Goal: Transaction & Acquisition: Purchase product/service

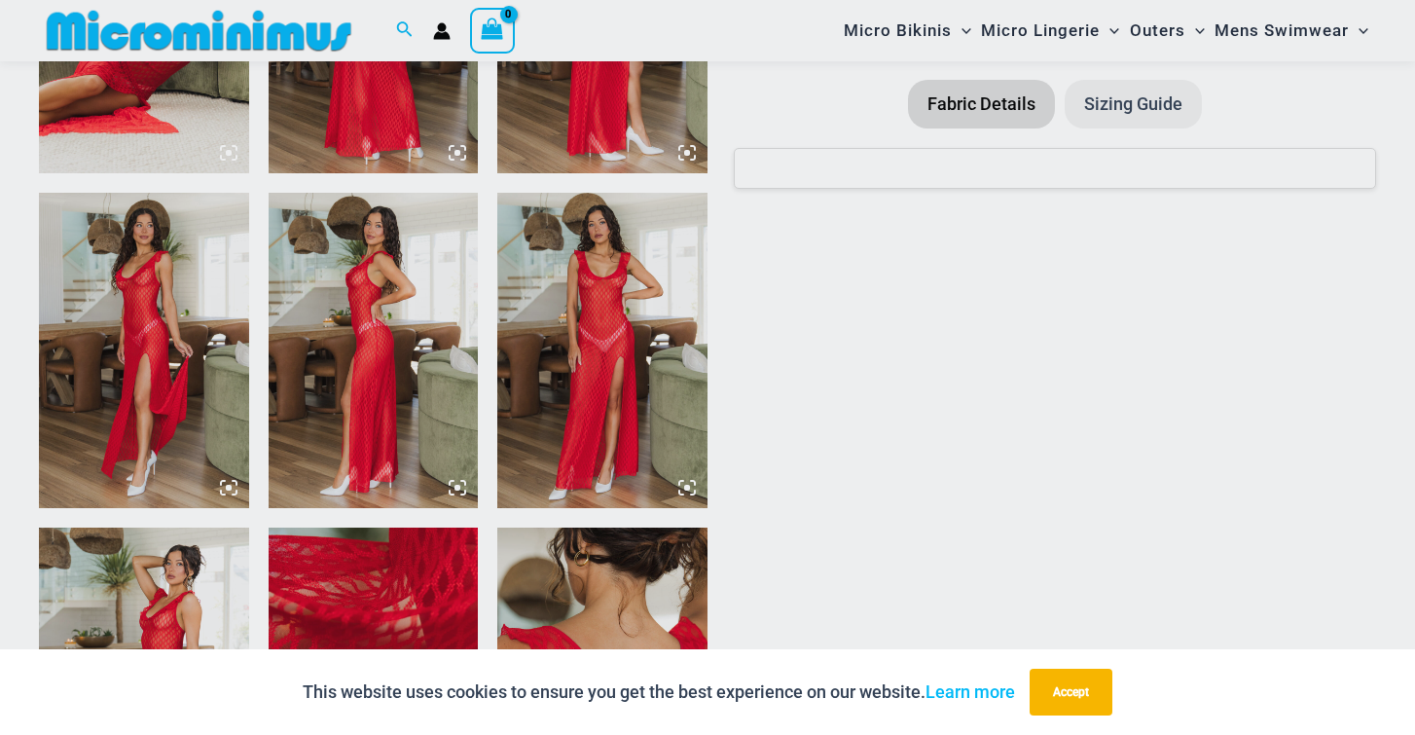
scroll to position [1371, 0]
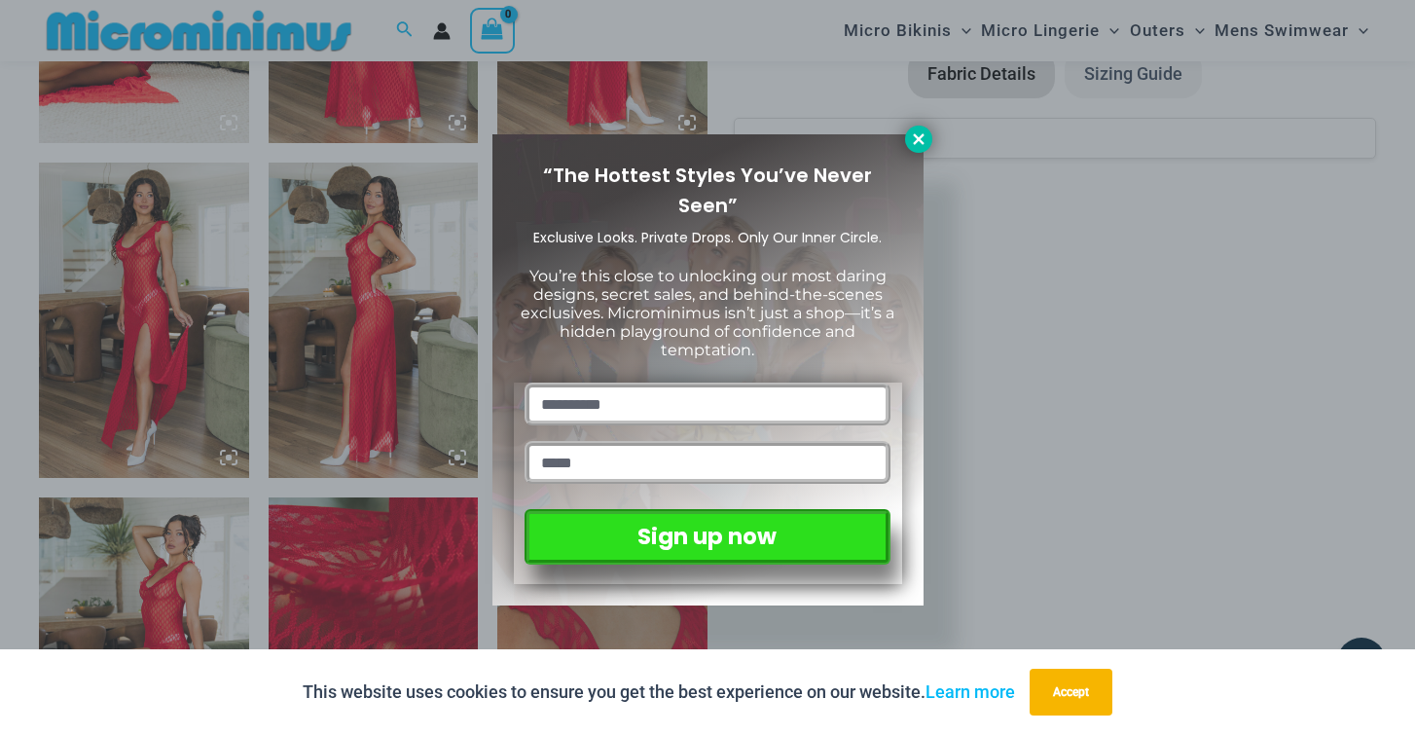
click at [917, 144] on icon at bounding box center [919, 139] width 18 height 18
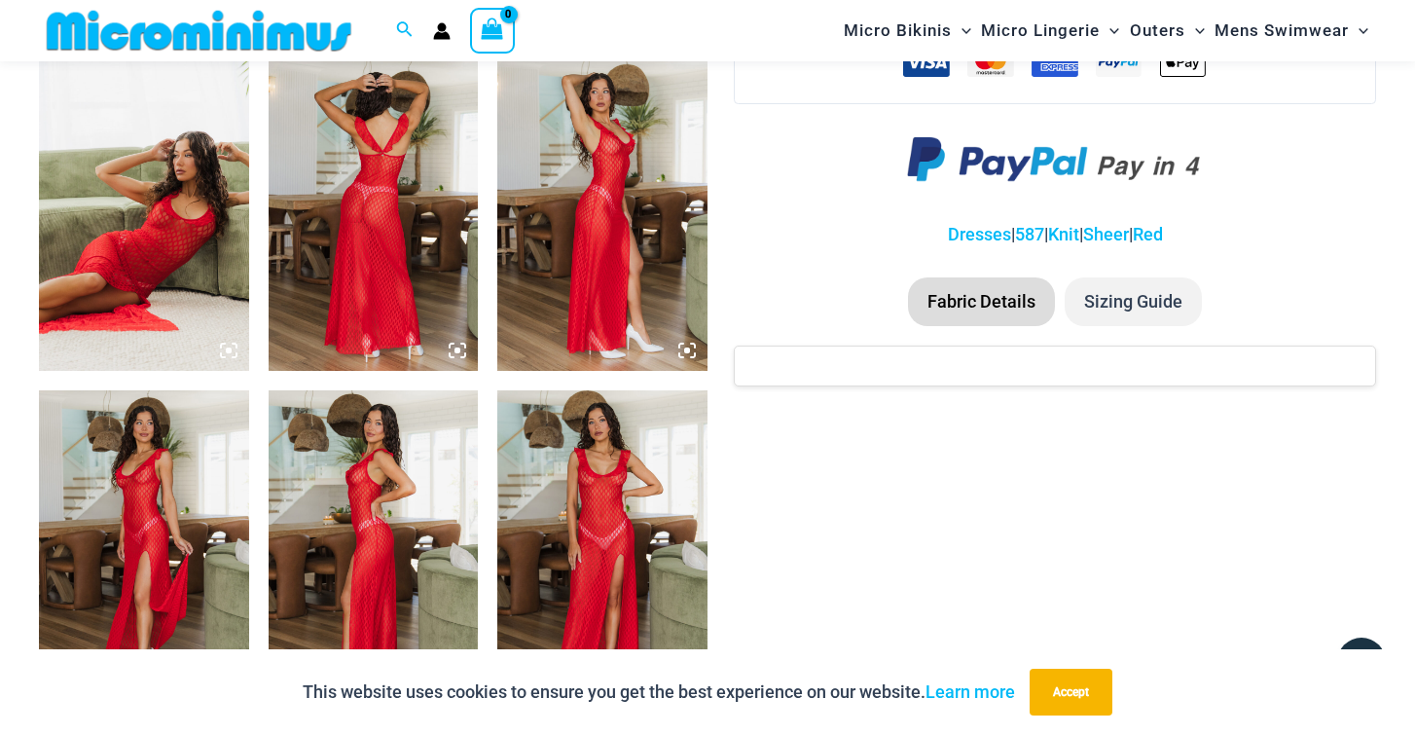
scroll to position [1140, 0]
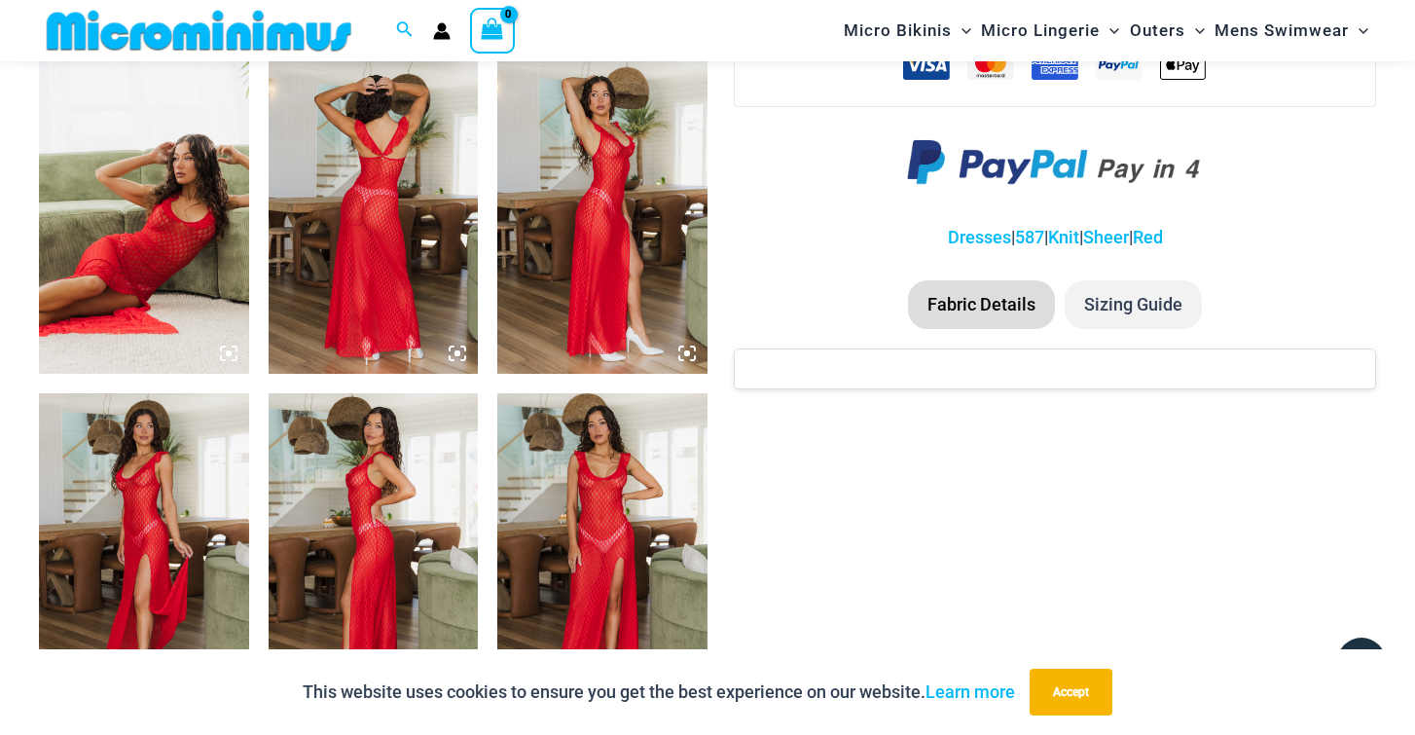
click at [179, 194] on img at bounding box center [144, 216] width 210 height 314
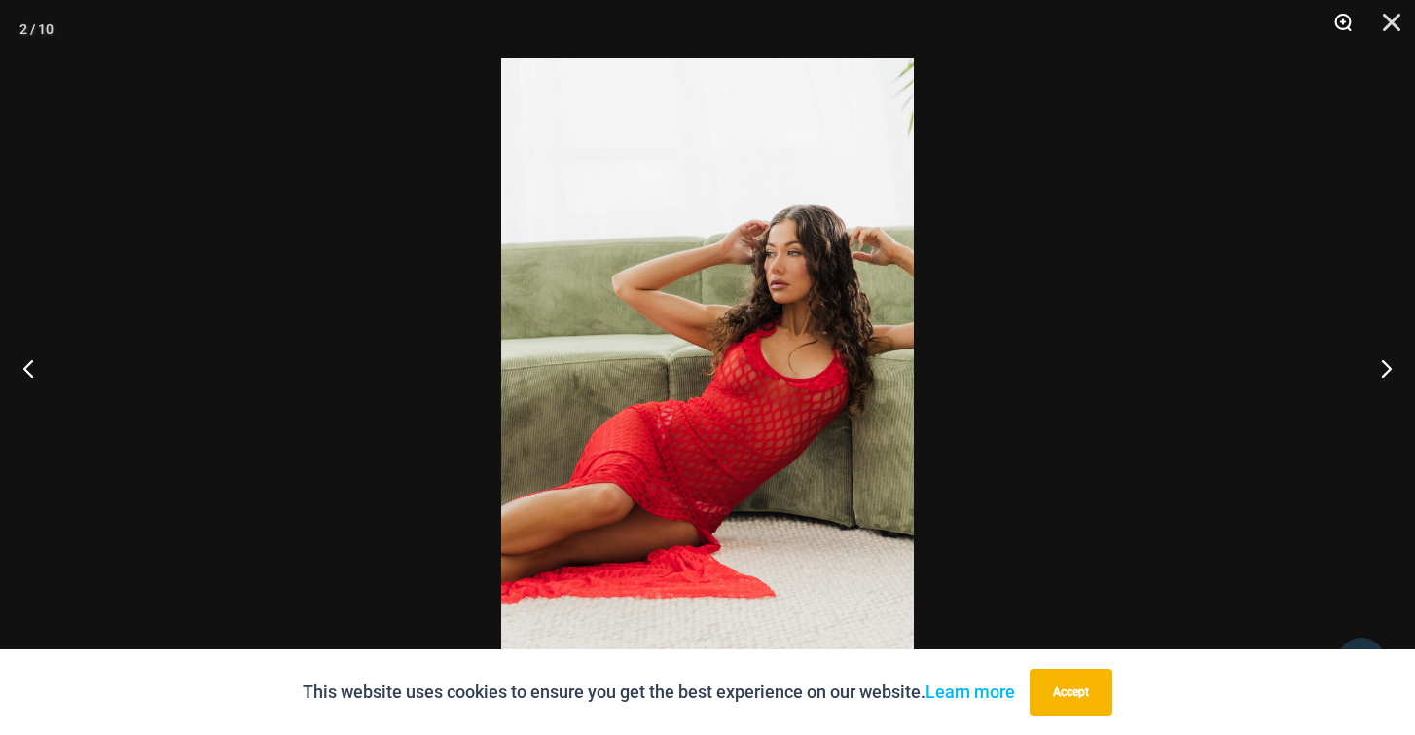
click at [1344, 20] on button "Zoom" at bounding box center [1336, 29] width 49 height 58
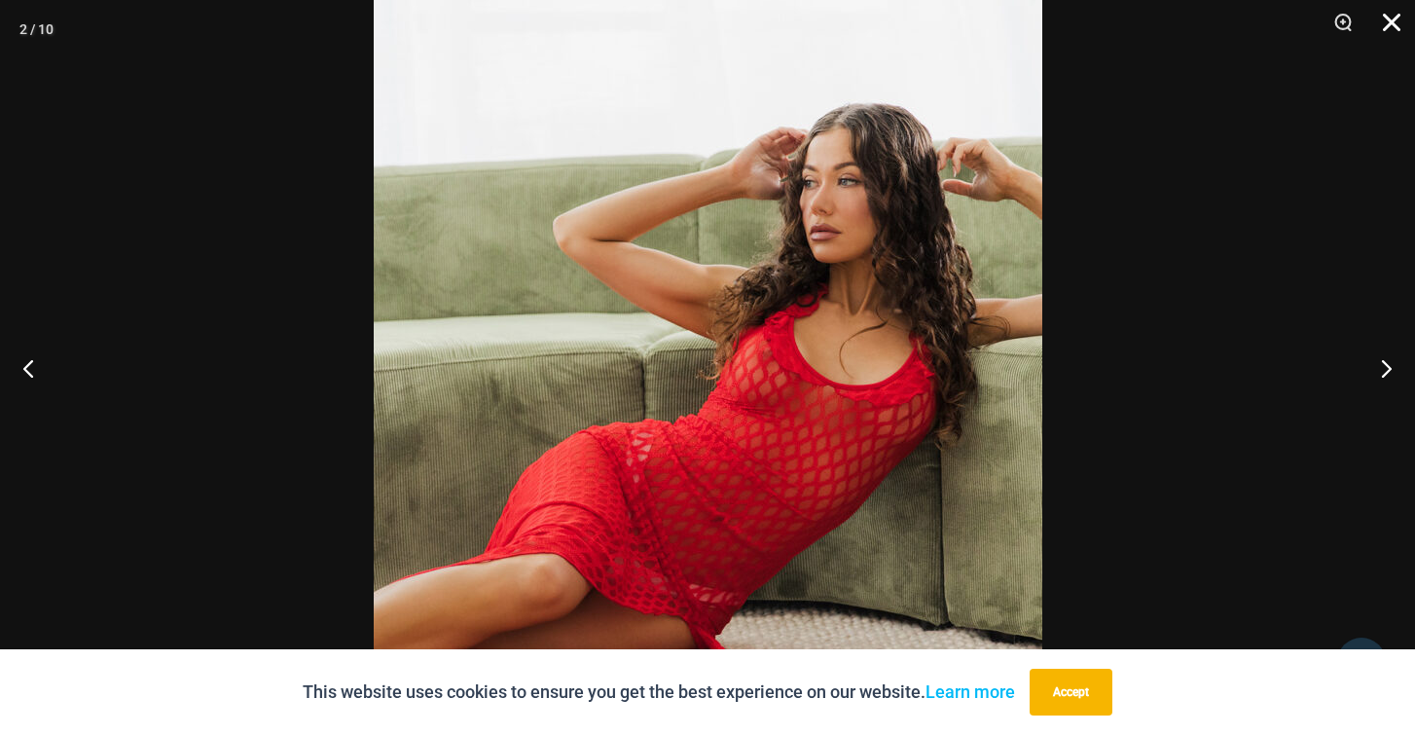
click at [1392, 27] on button "Close" at bounding box center [1384, 29] width 49 height 58
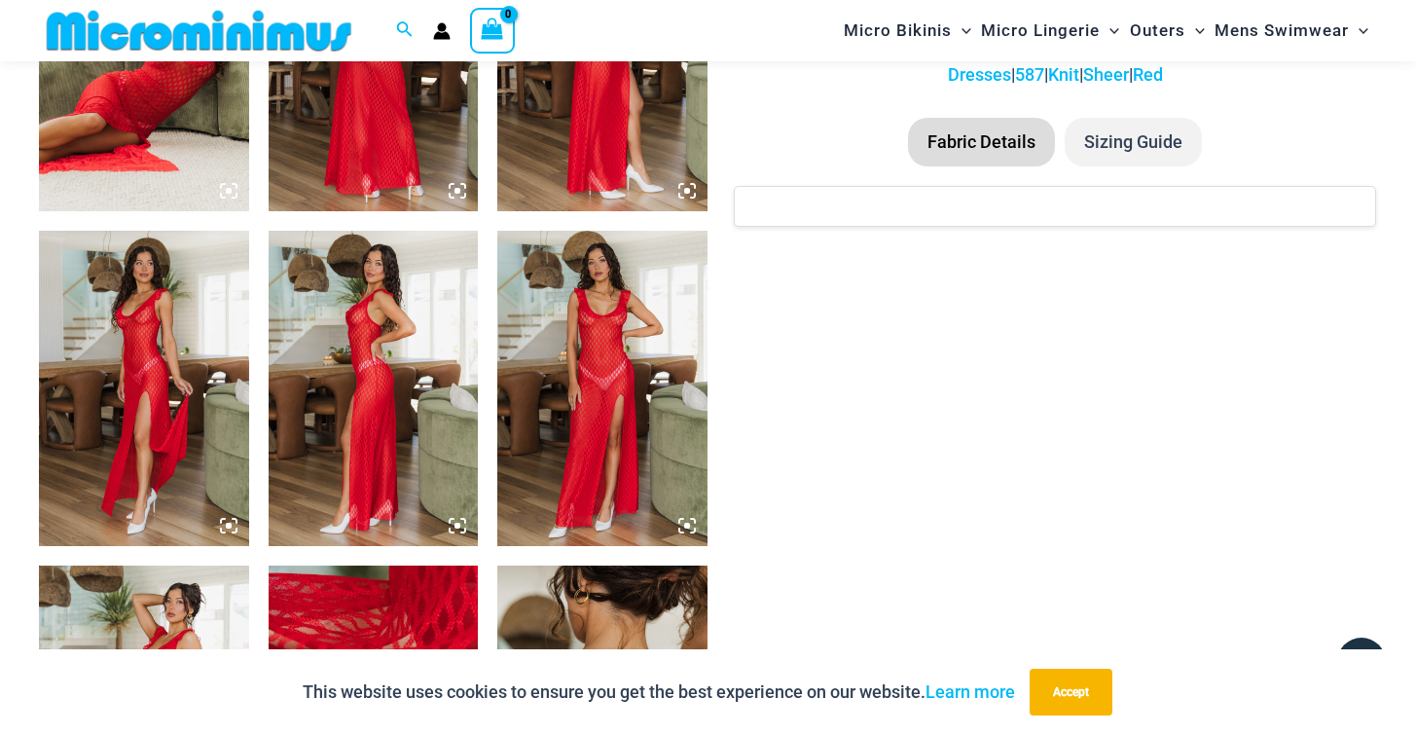
scroll to position [1341, 0]
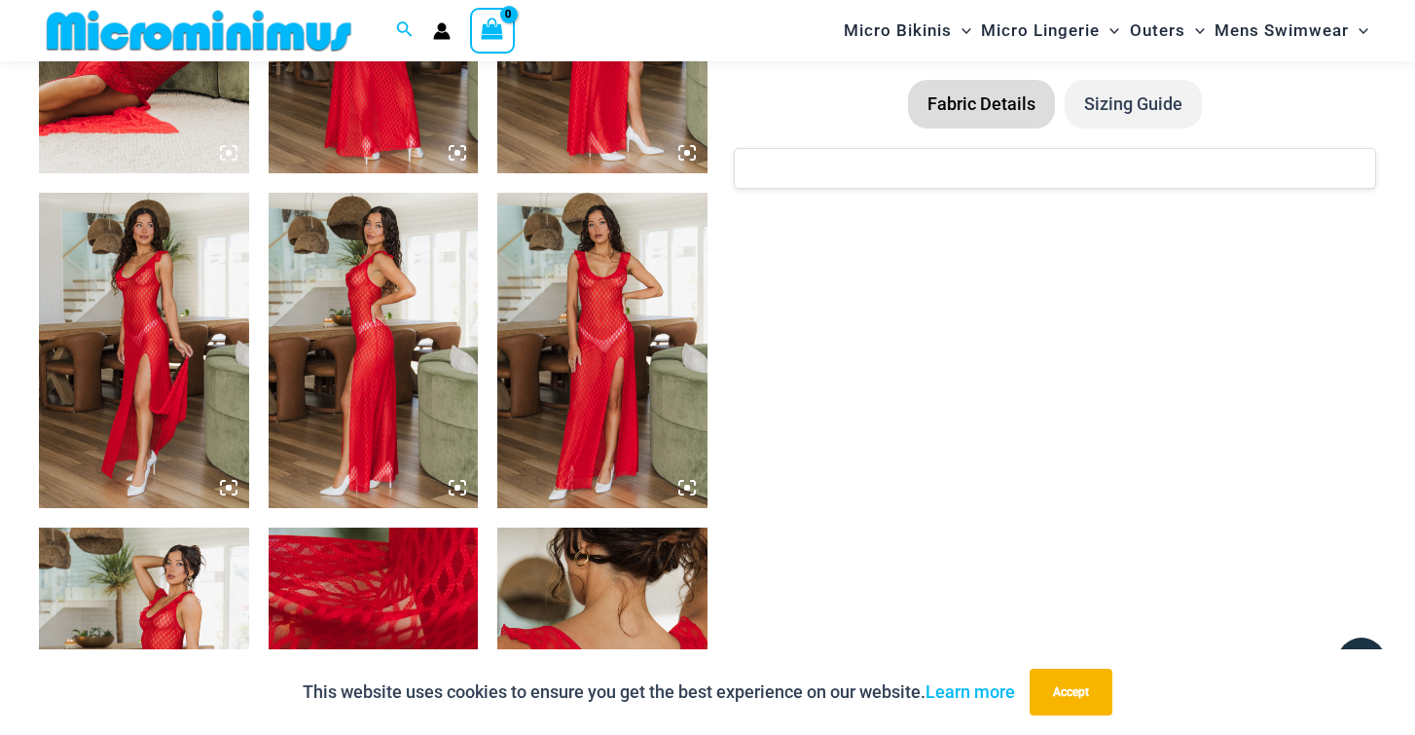
click at [653, 349] on img at bounding box center [602, 350] width 210 height 314
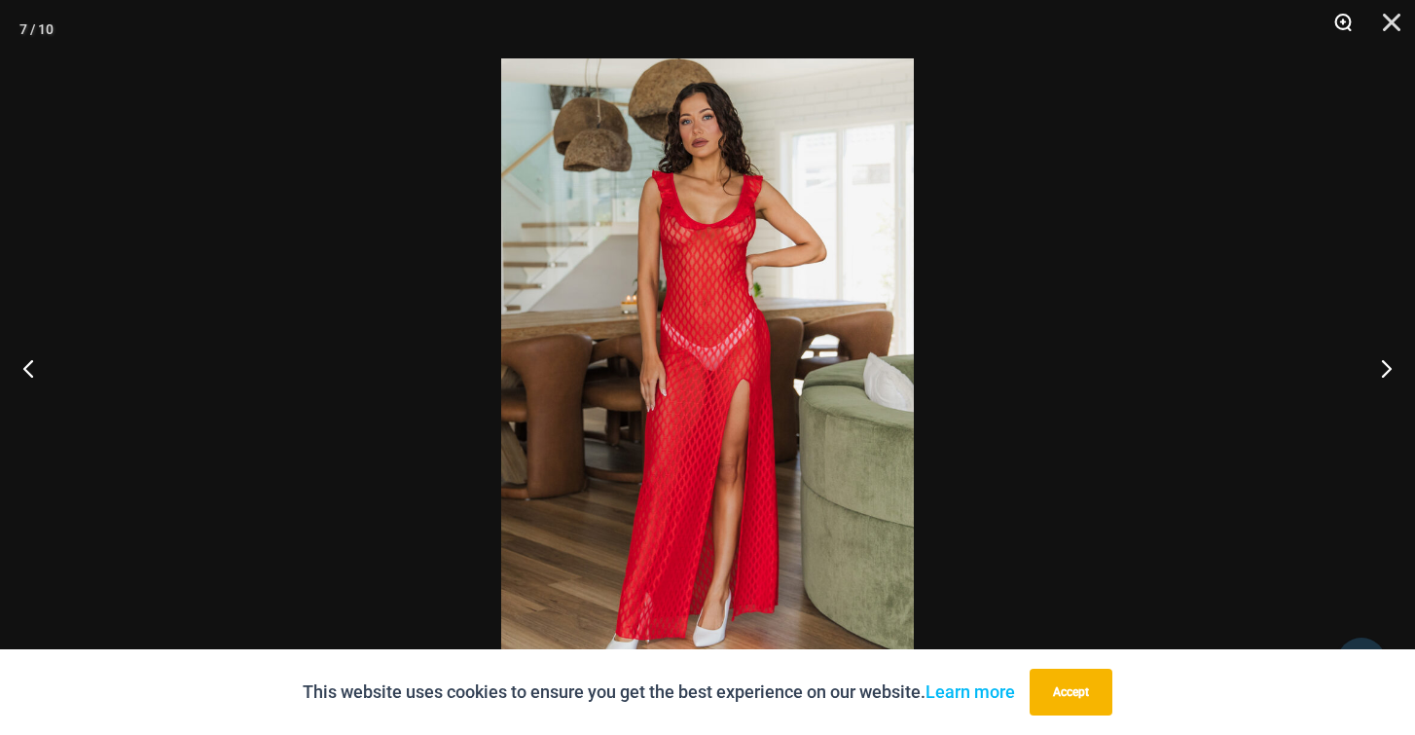
click at [1349, 21] on button "Zoom" at bounding box center [1336, 29] width 49 height 58
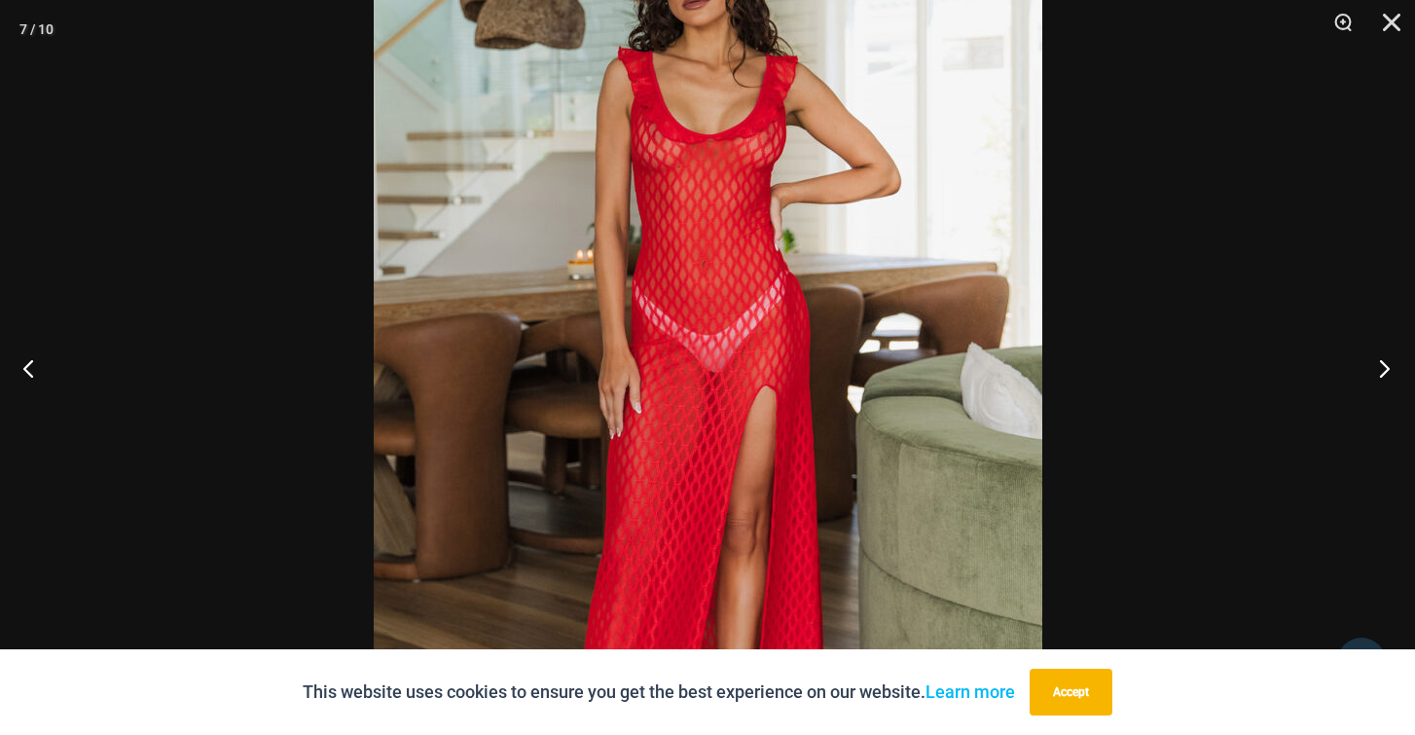
click at [1384, 368] on button "Next" at bounding box center [1378, 367] width 73 height 97
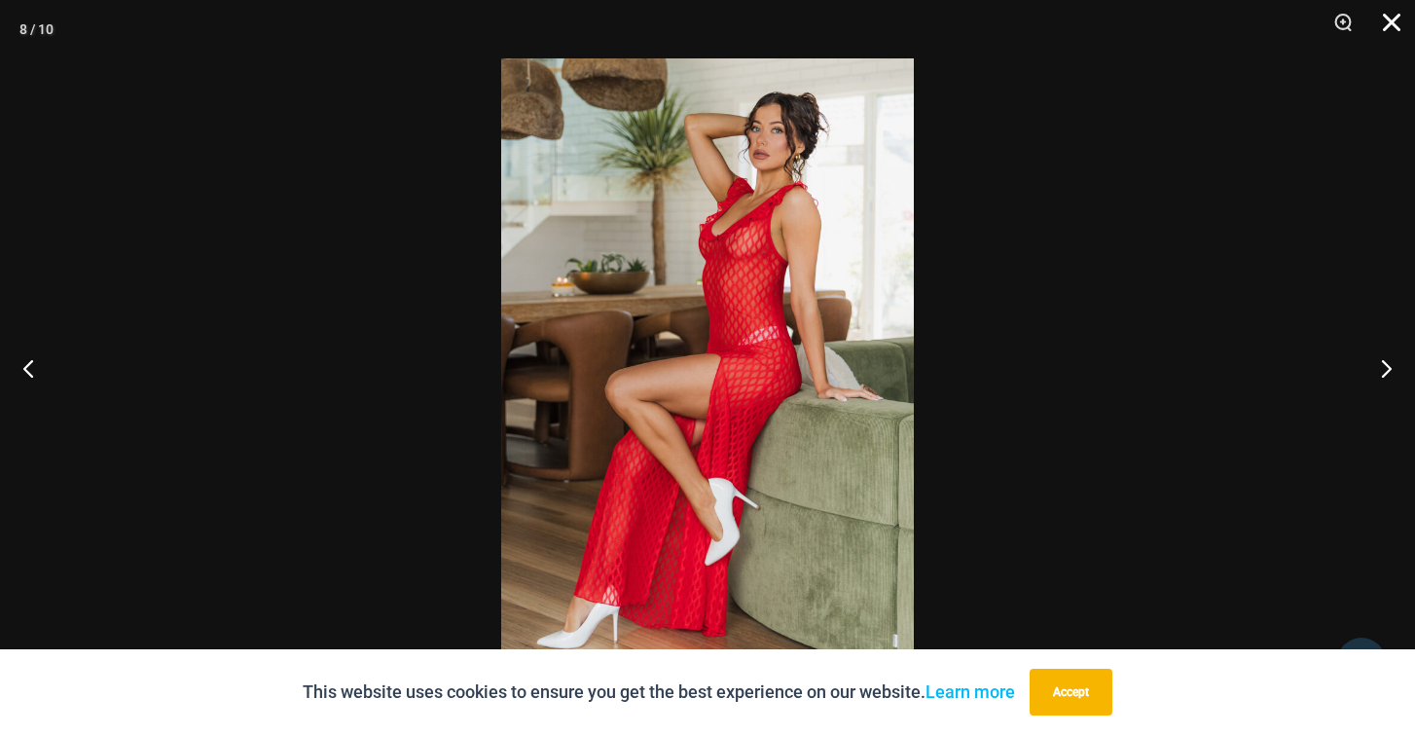
click at [1392, 17] on button "Close" at bounding box center [1384, 29] width 49 height 58
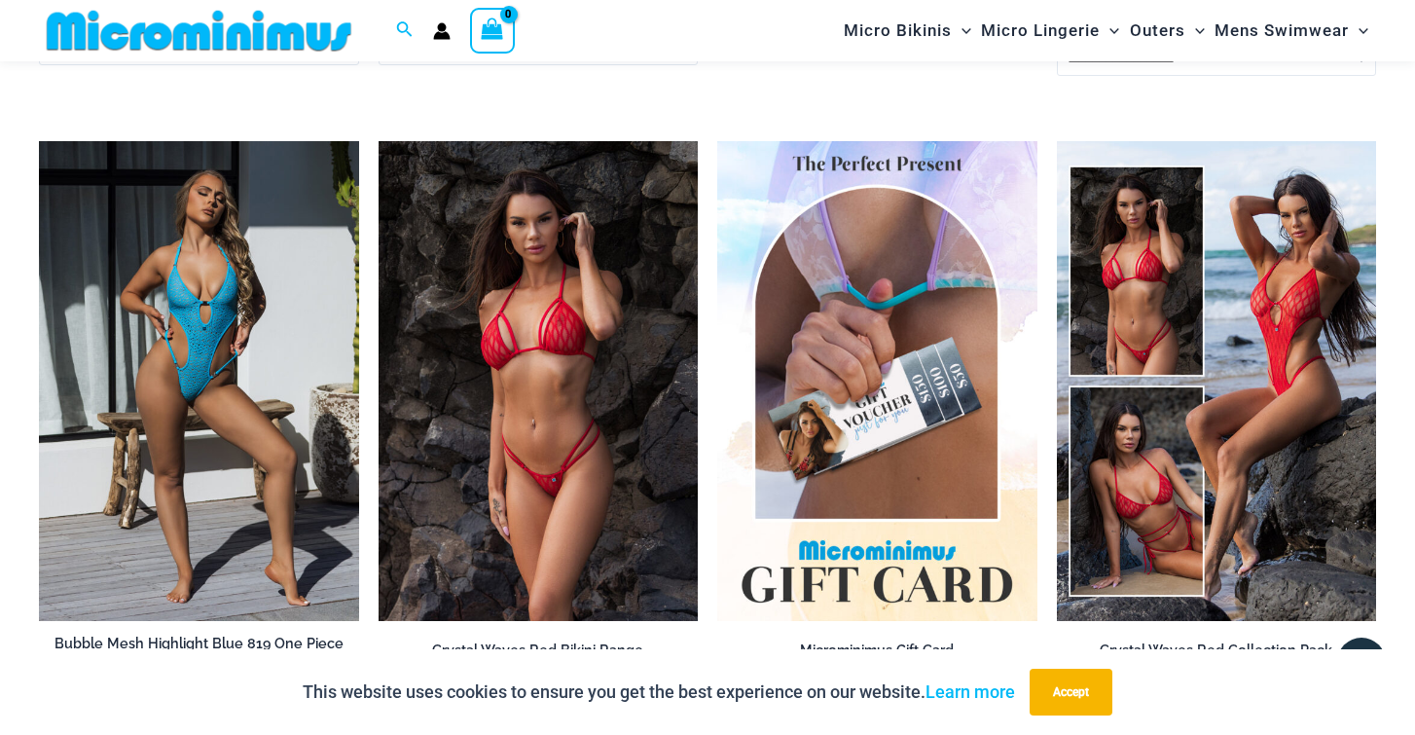
scroll to position [3484, 0]
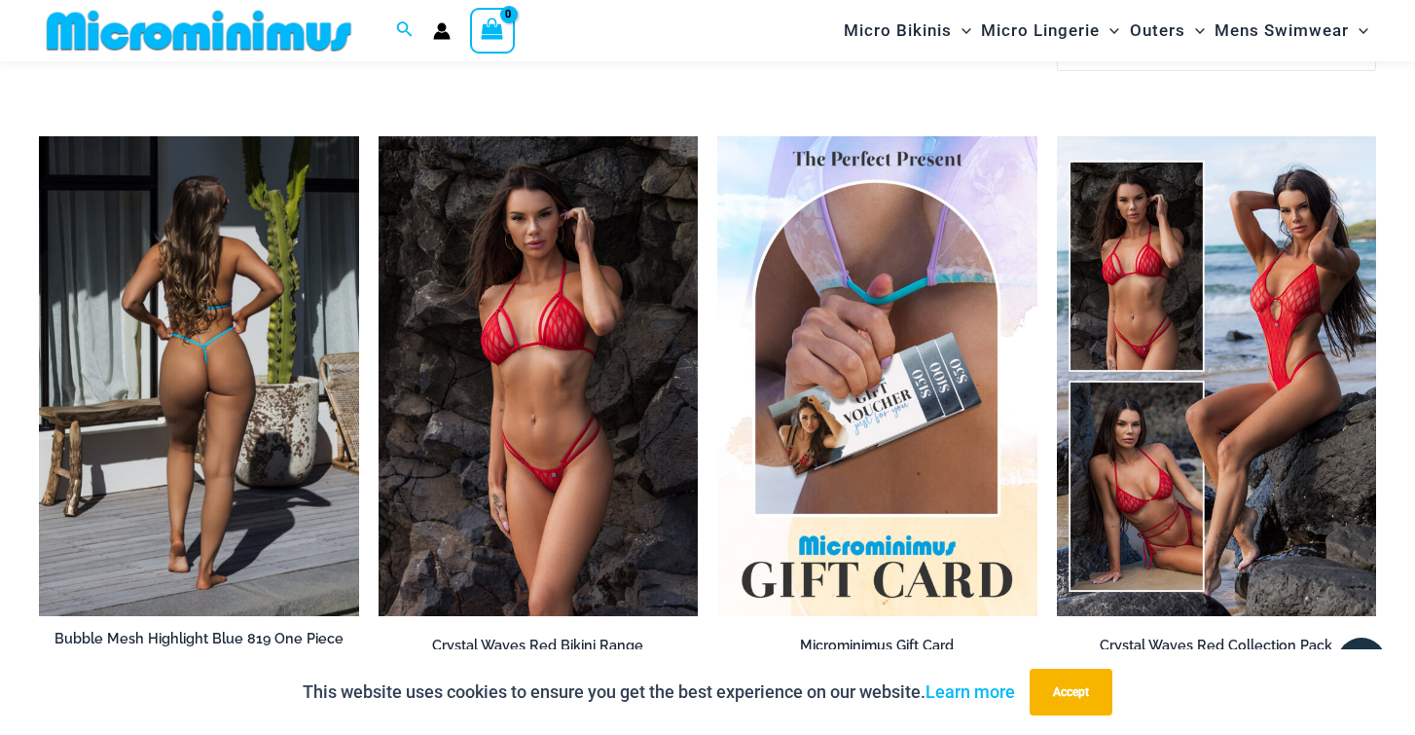
click at [244, 336] on img at bounding box center [199, 376] width 320 height 480
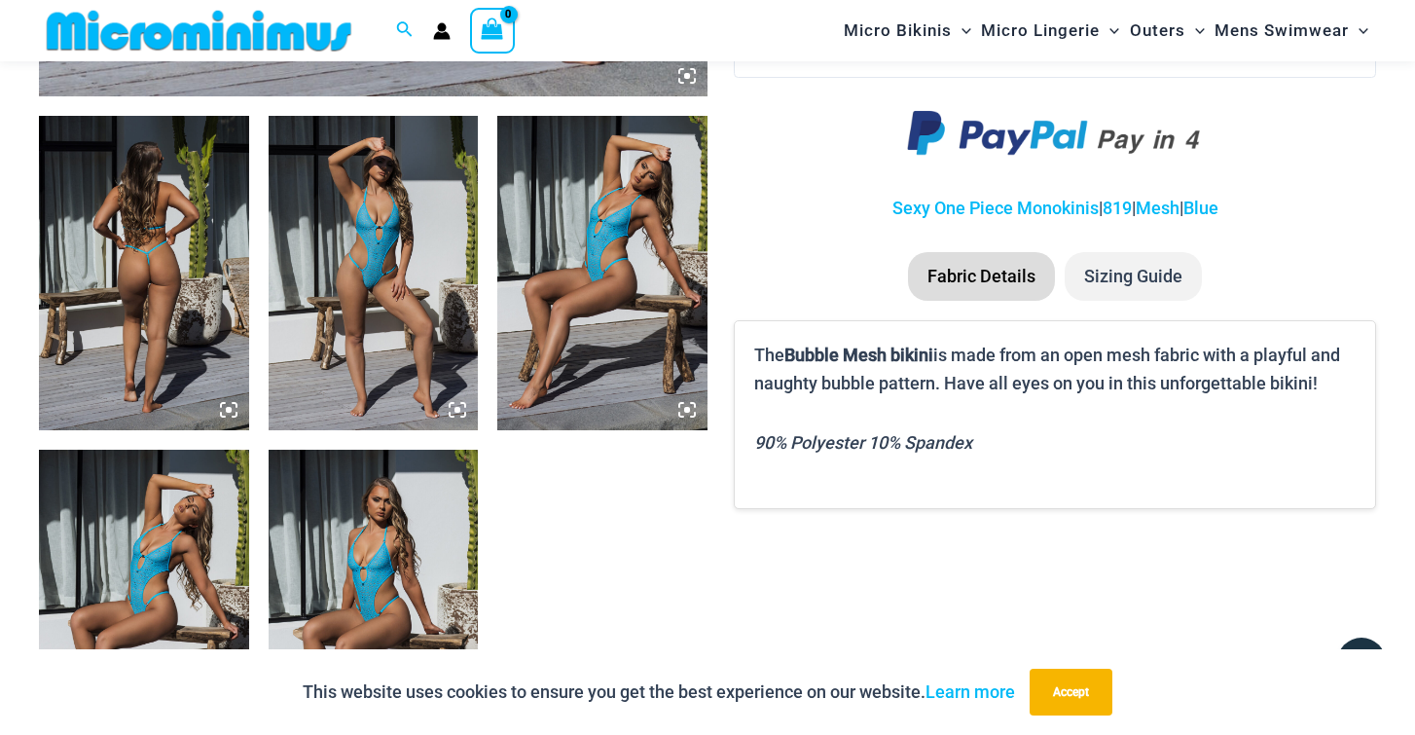
scroll to position [1161, 0]
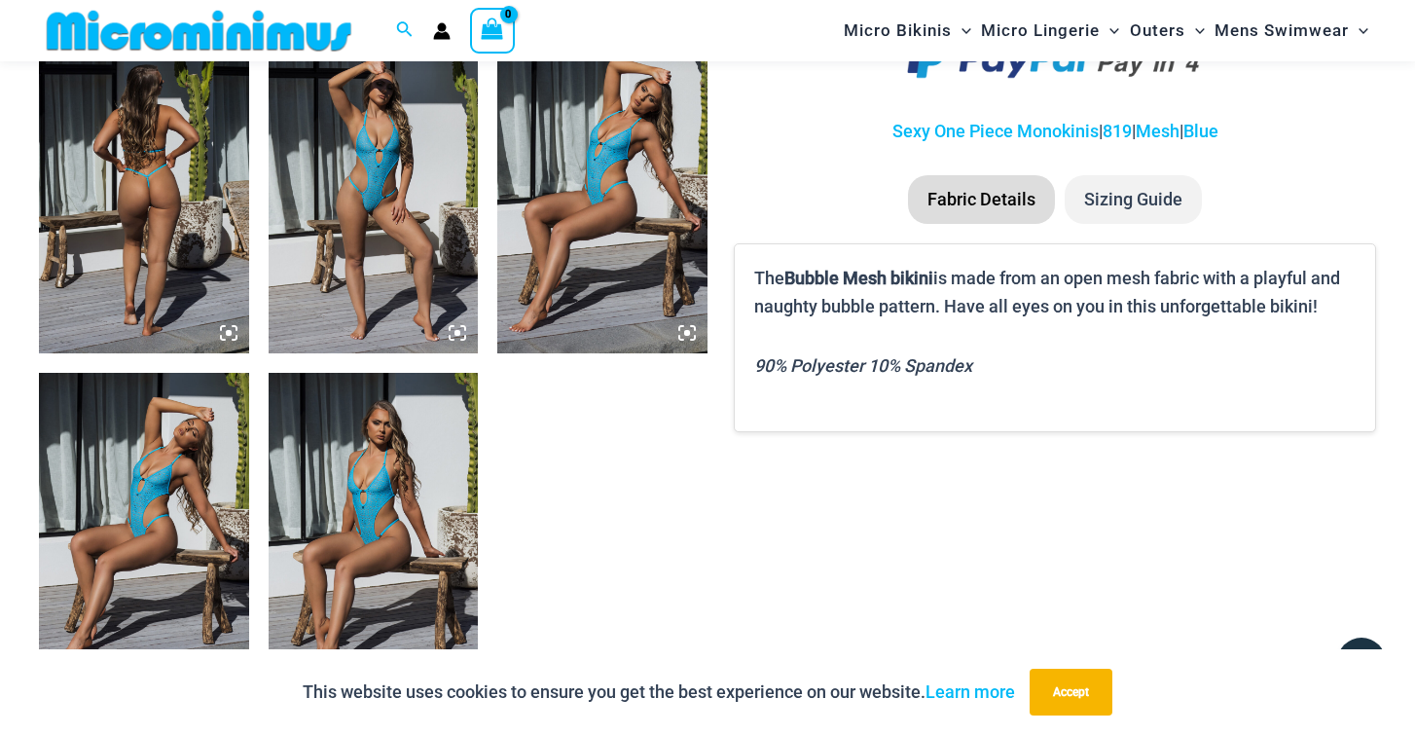
click at [457, 344] on img at bounding box center [374, 196] width 210 height 314
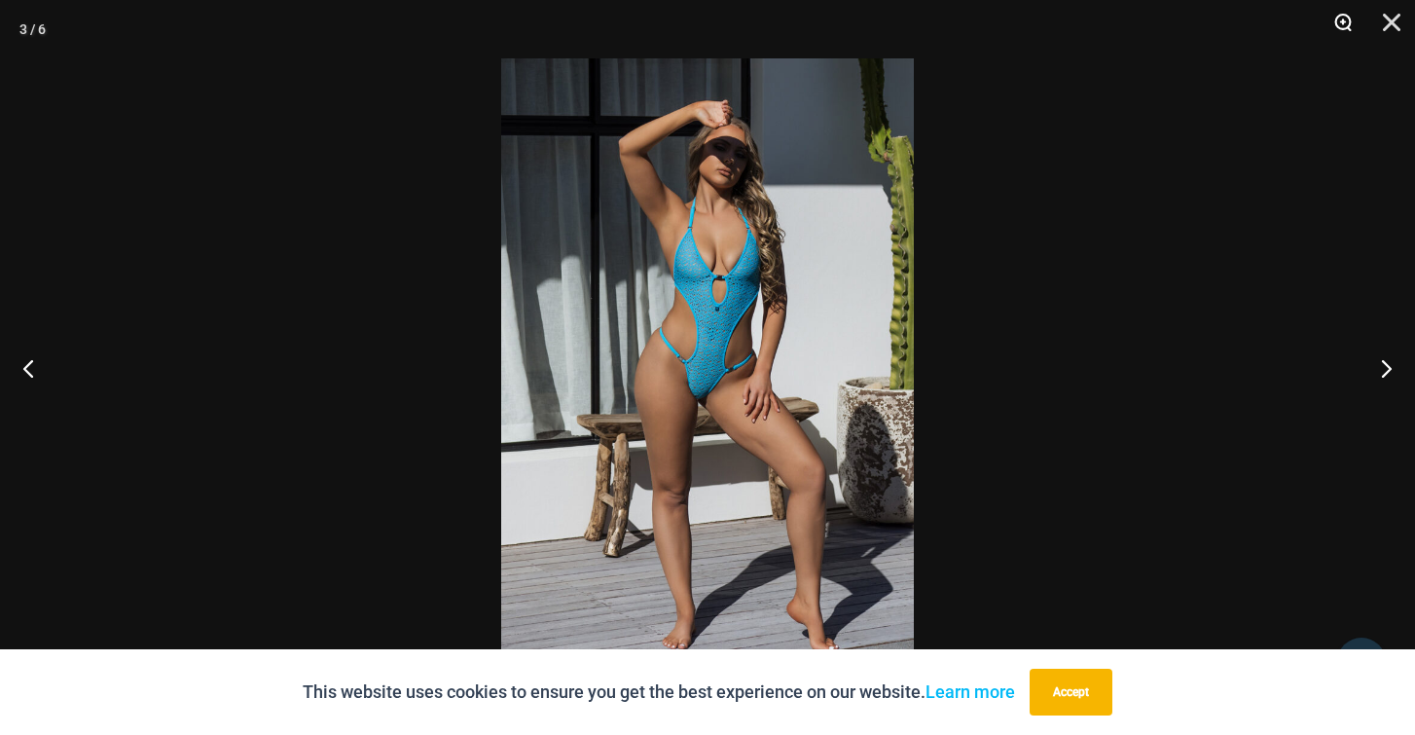
click at [1339, 21] on button "Zoom" at bounding box center [1336, 29] width 49 height 58
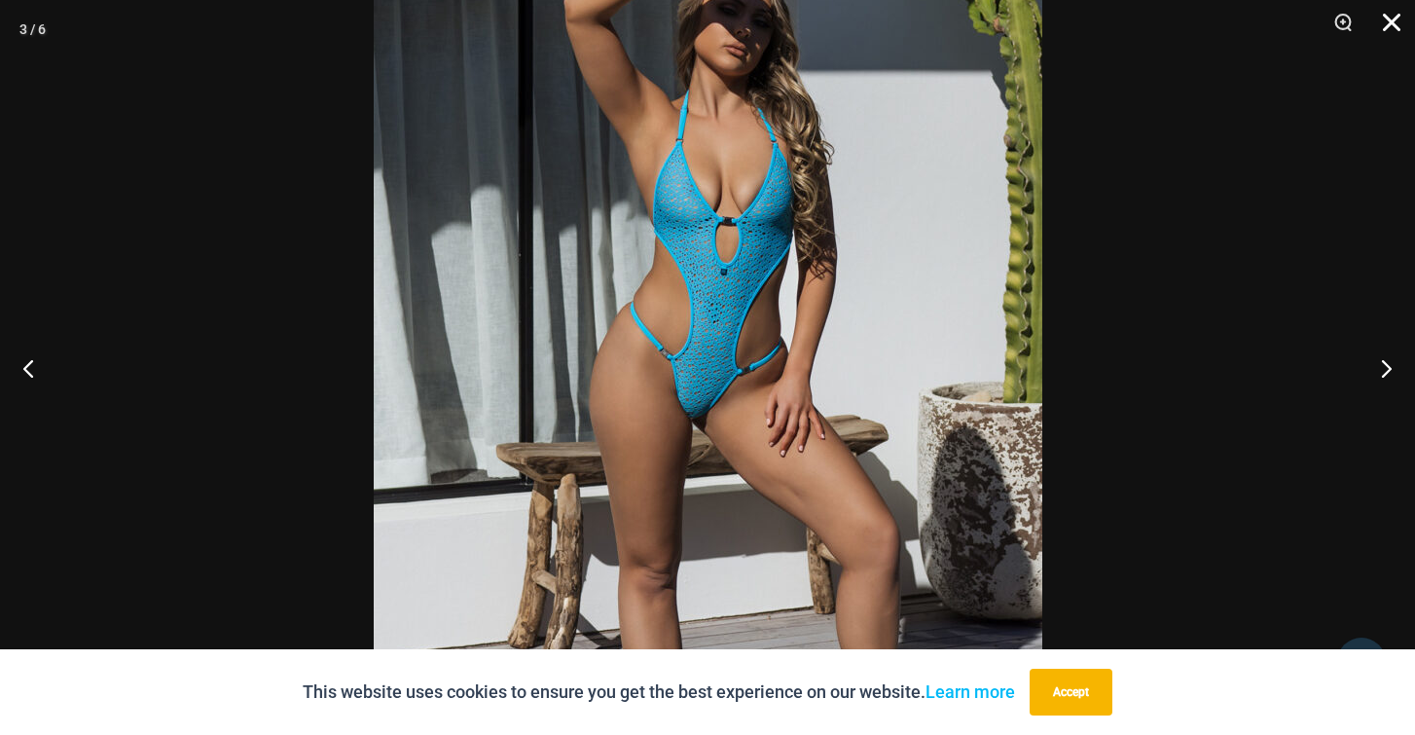
click at [1392, 21] on button "Close" at bounding box center [1384, 29] width 49 height 58
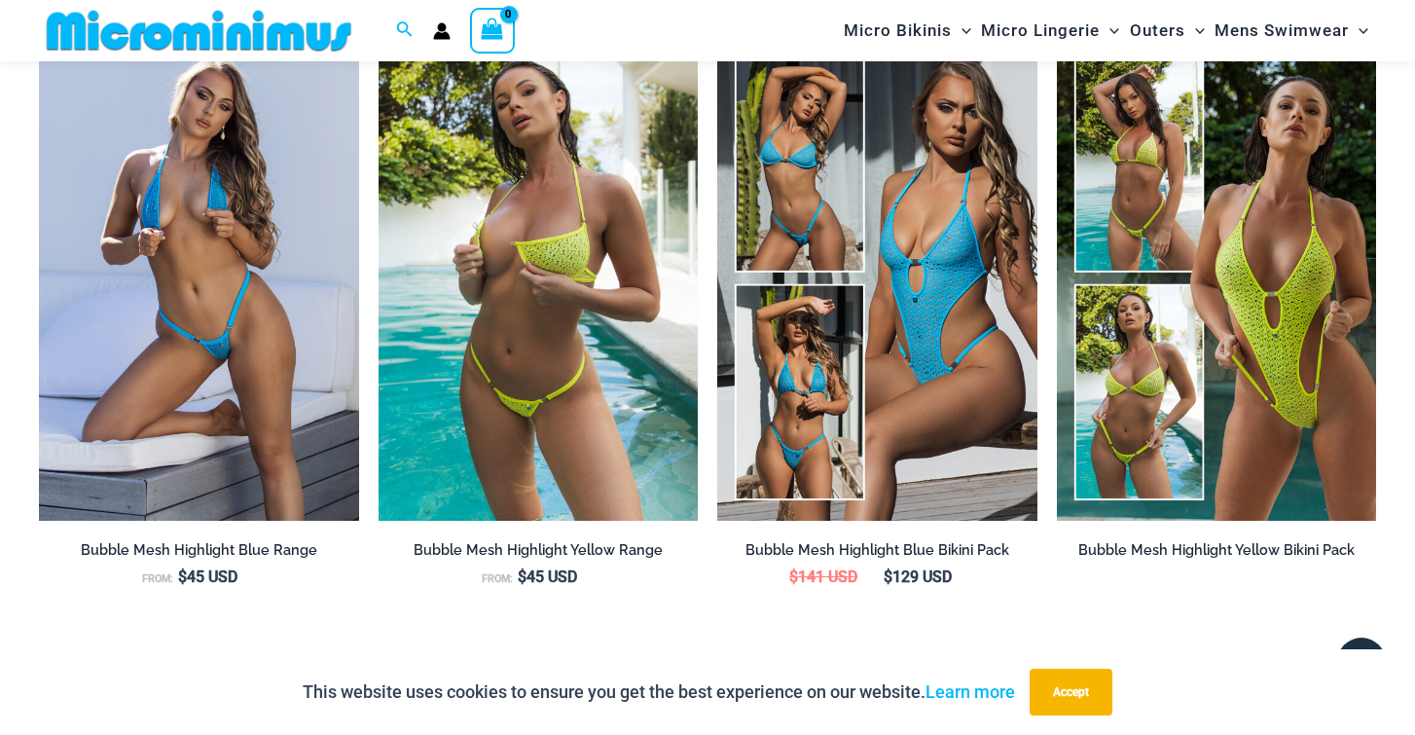
scroll to position [1891, 0]
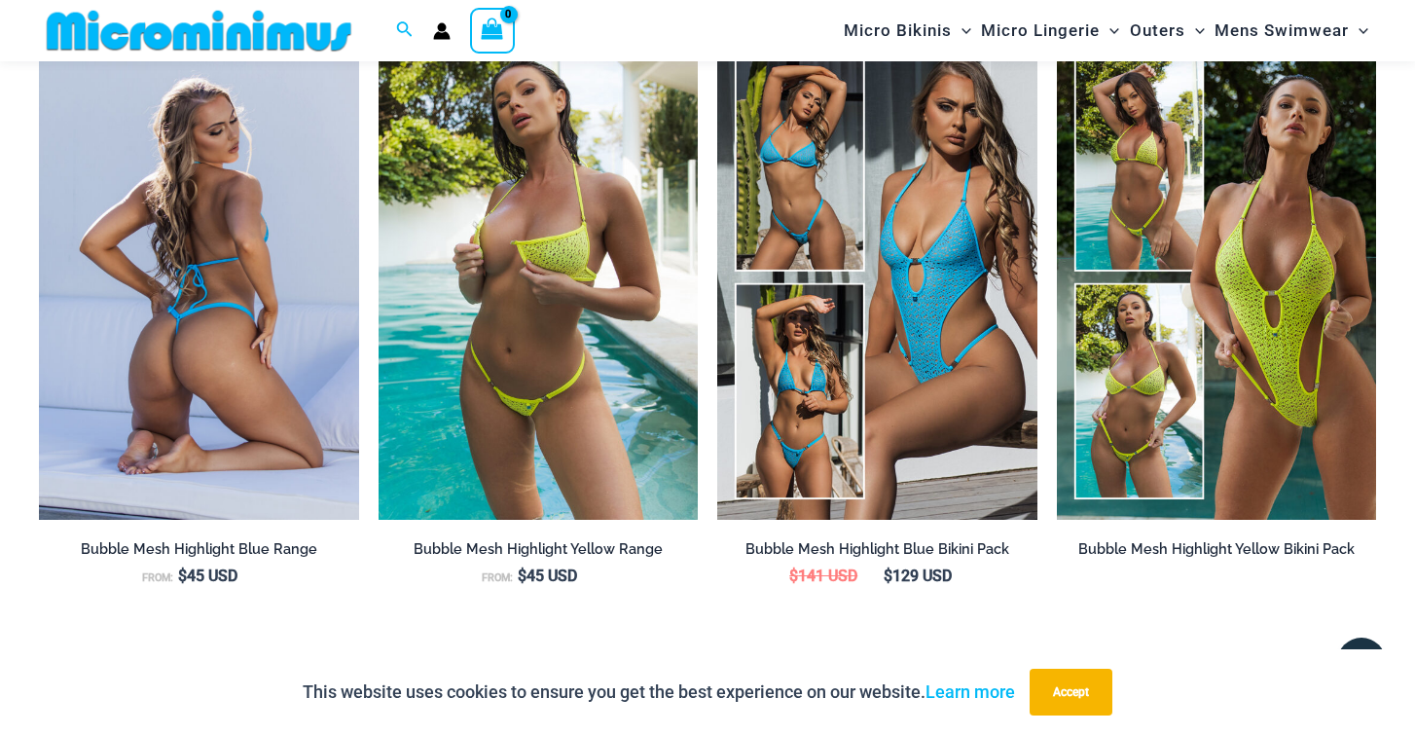
click at [257, 314] on img at bounding box center [199, 280] width 320 height 480
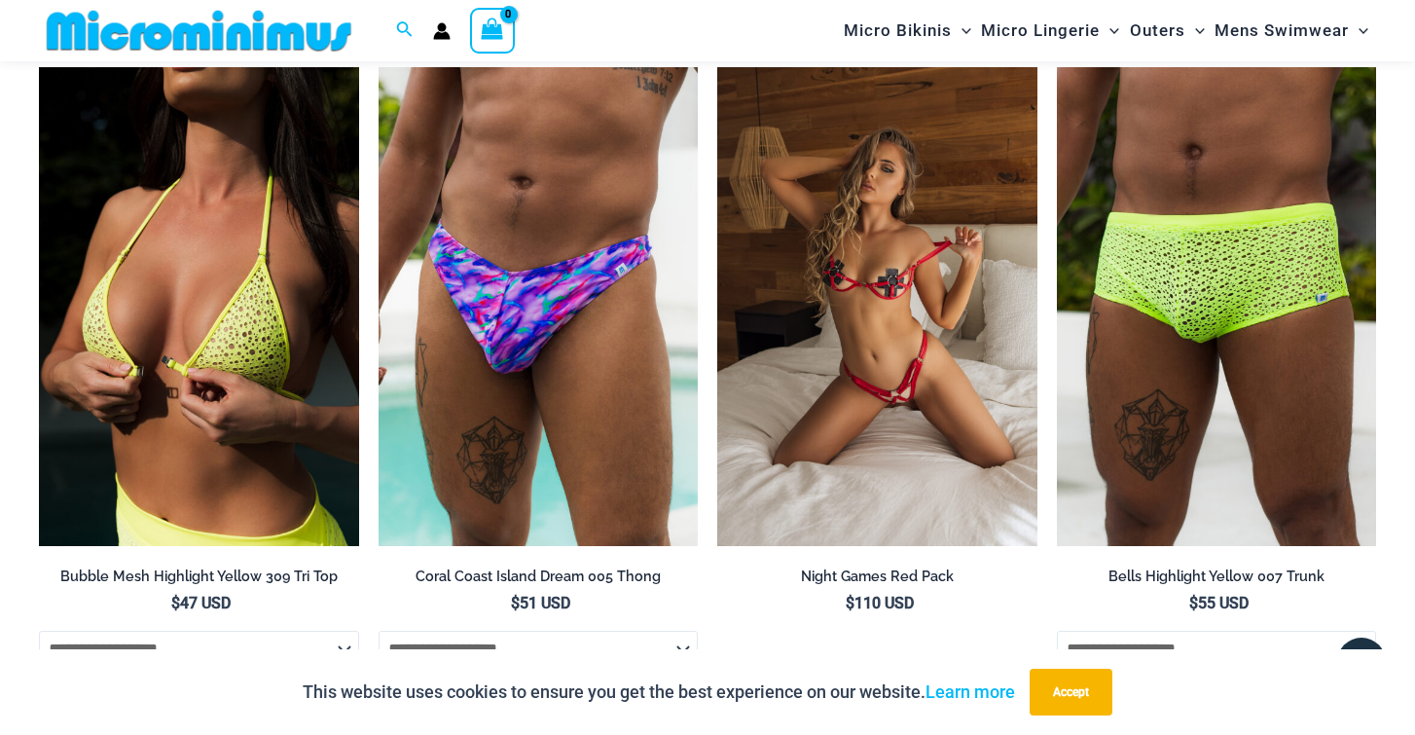
scroll to position [4966, 0]
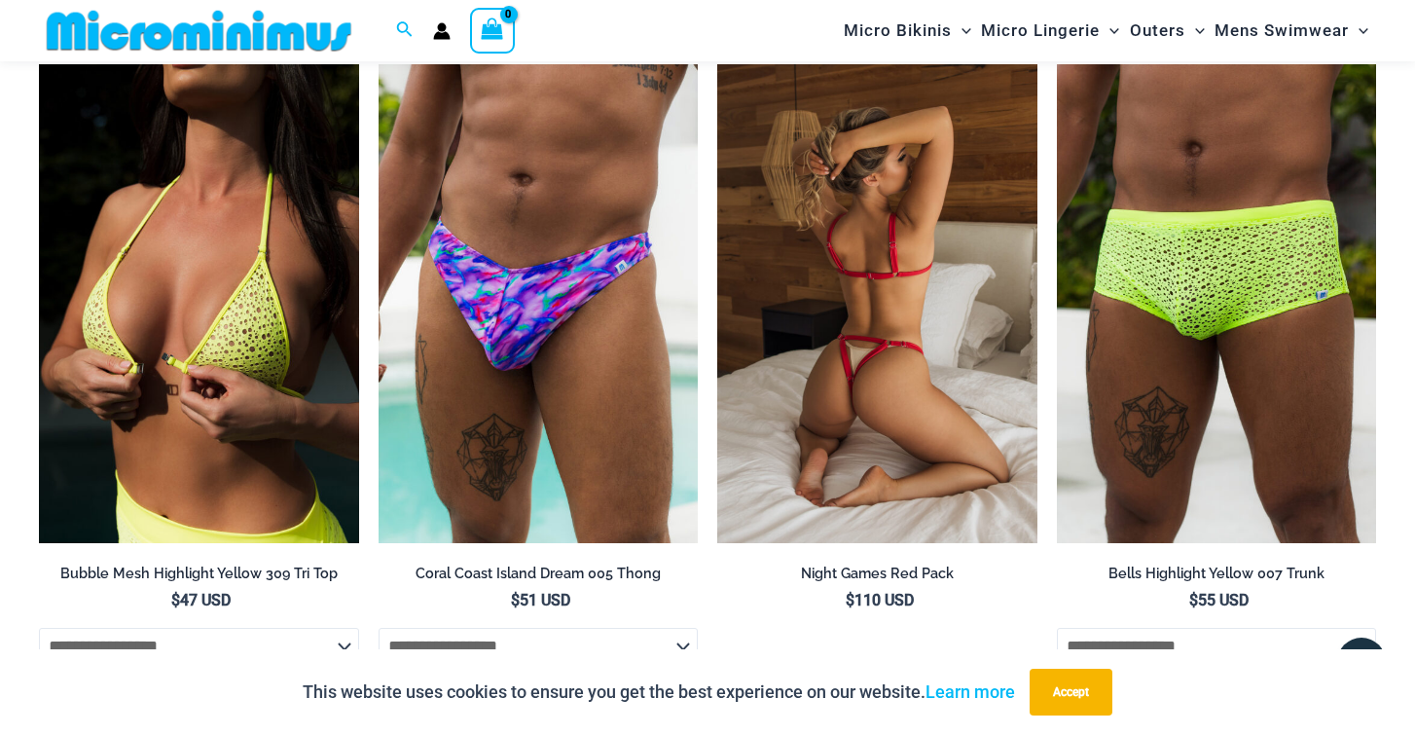
click at [964, 312] on img at bounding box center [877, 304] width 320 height 480
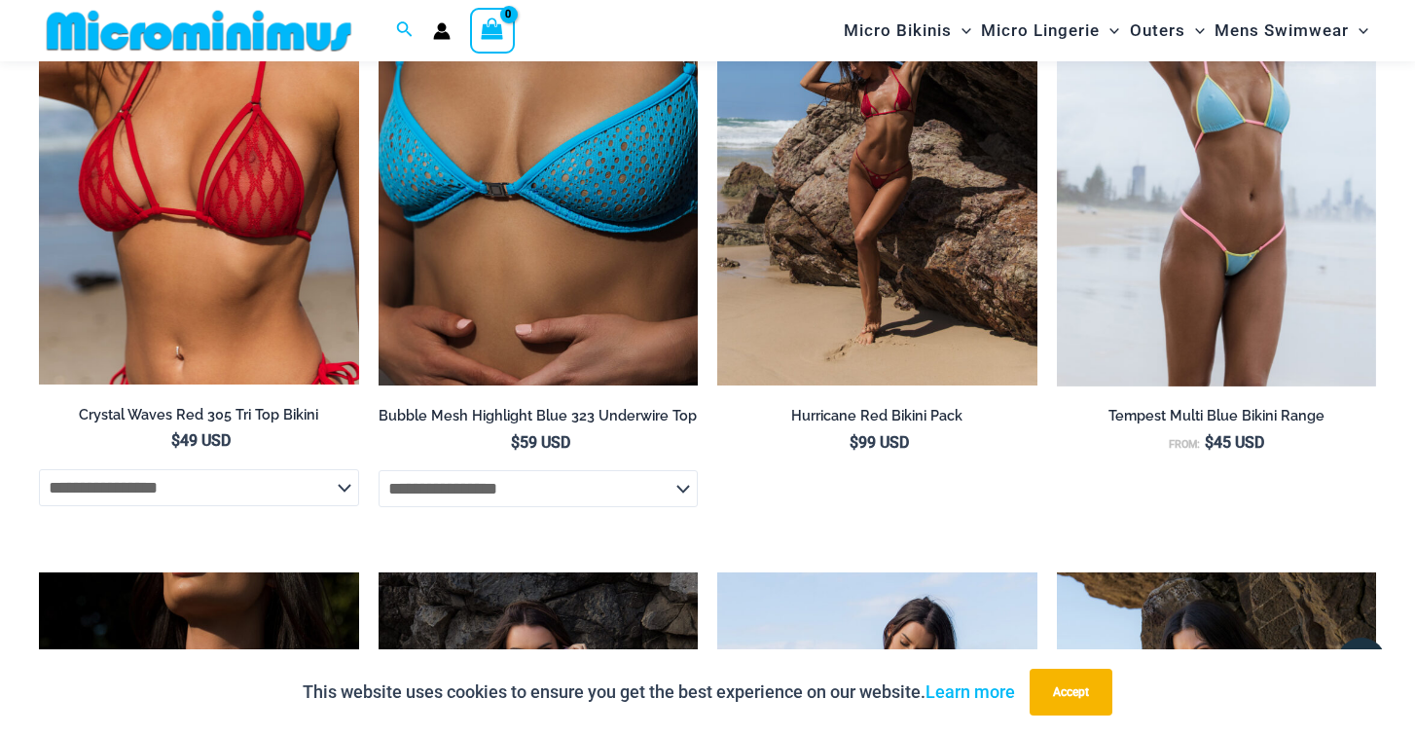
scroll to position [3836, 0]
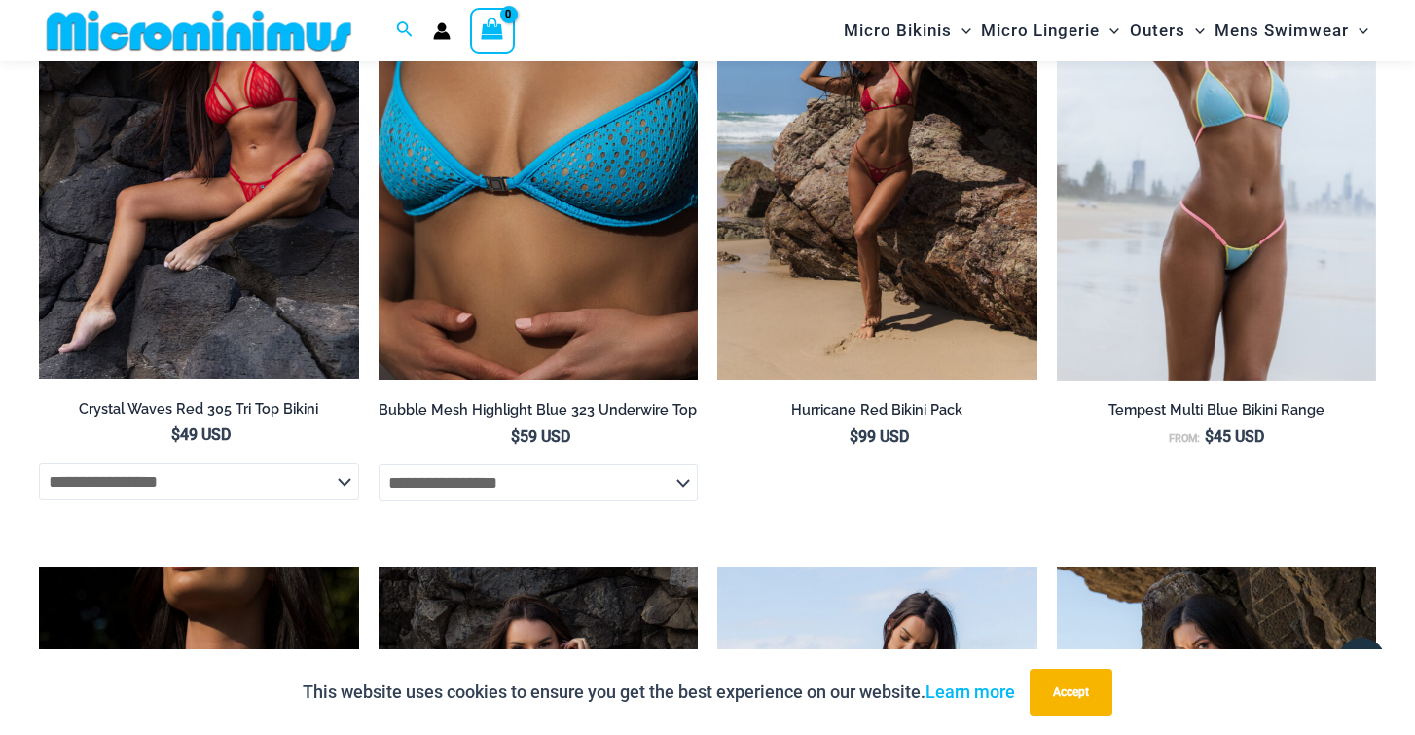
click at [240, 196] on img at bounding box center [199, 139] width 320 height 479
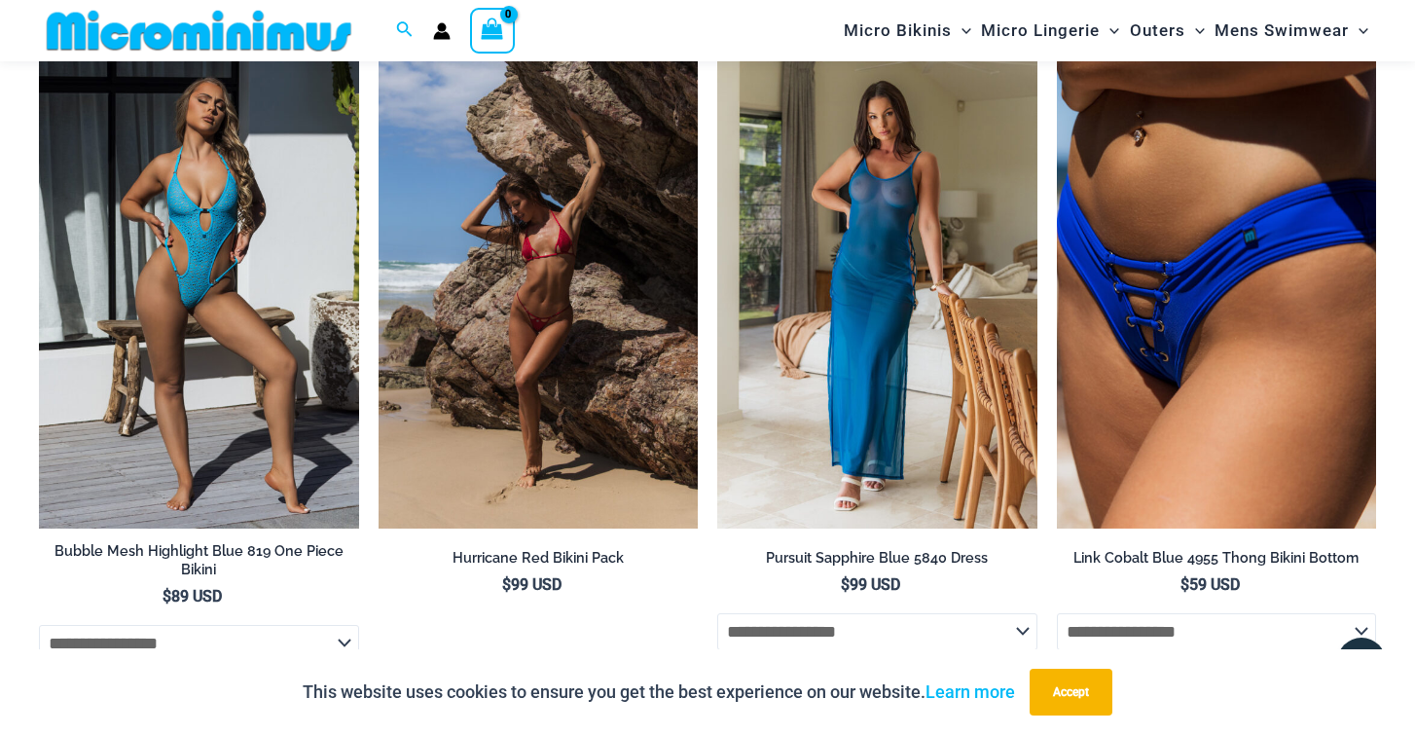
scroll to position [3308, 0]
